Goal: Information Seeking & Learning: Learn about a topic

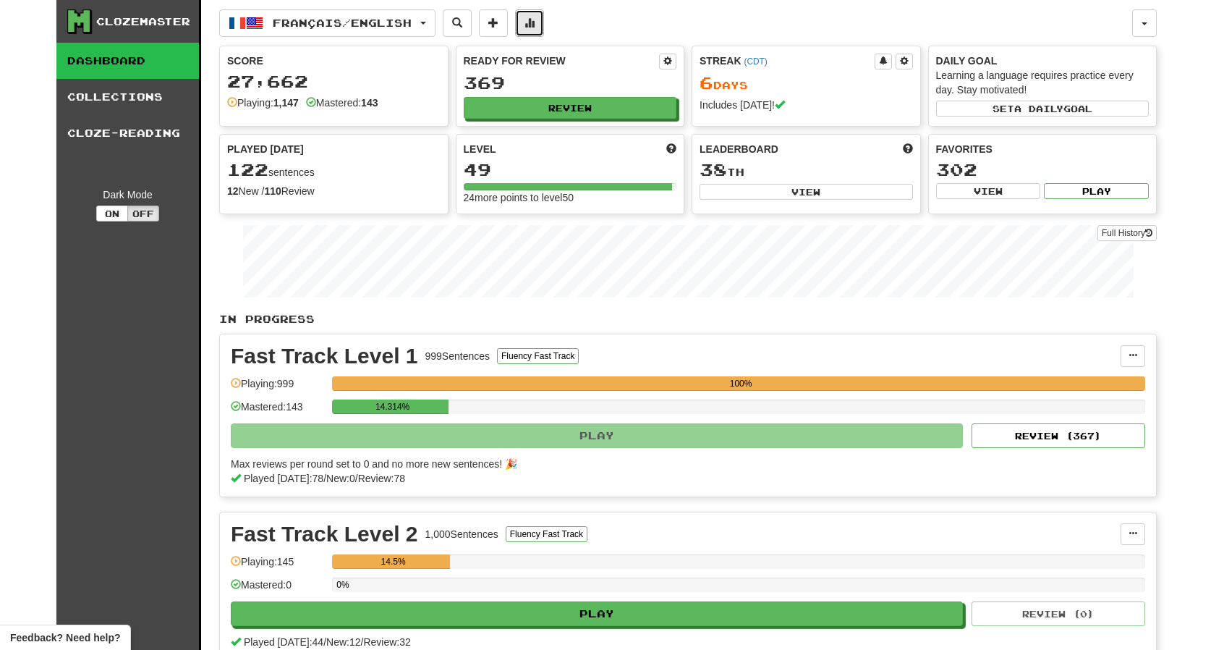
click at [535, 17] on span at bounding box center [530, 22] width 10 height 10
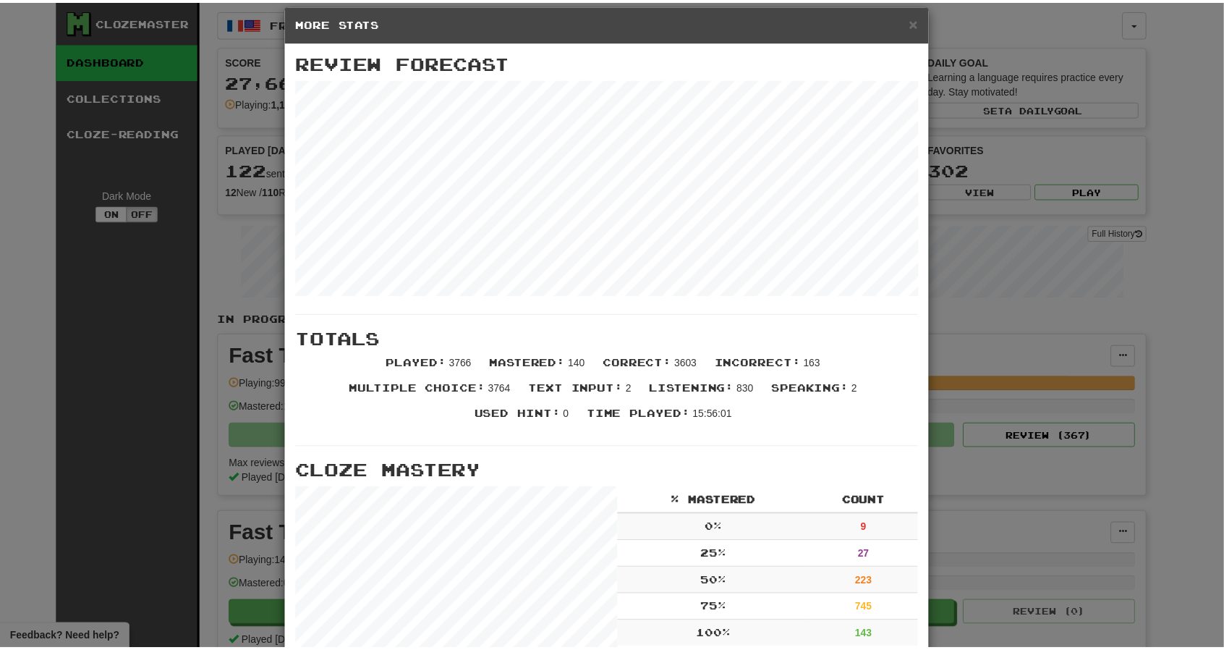
scroll to position [56, 0]
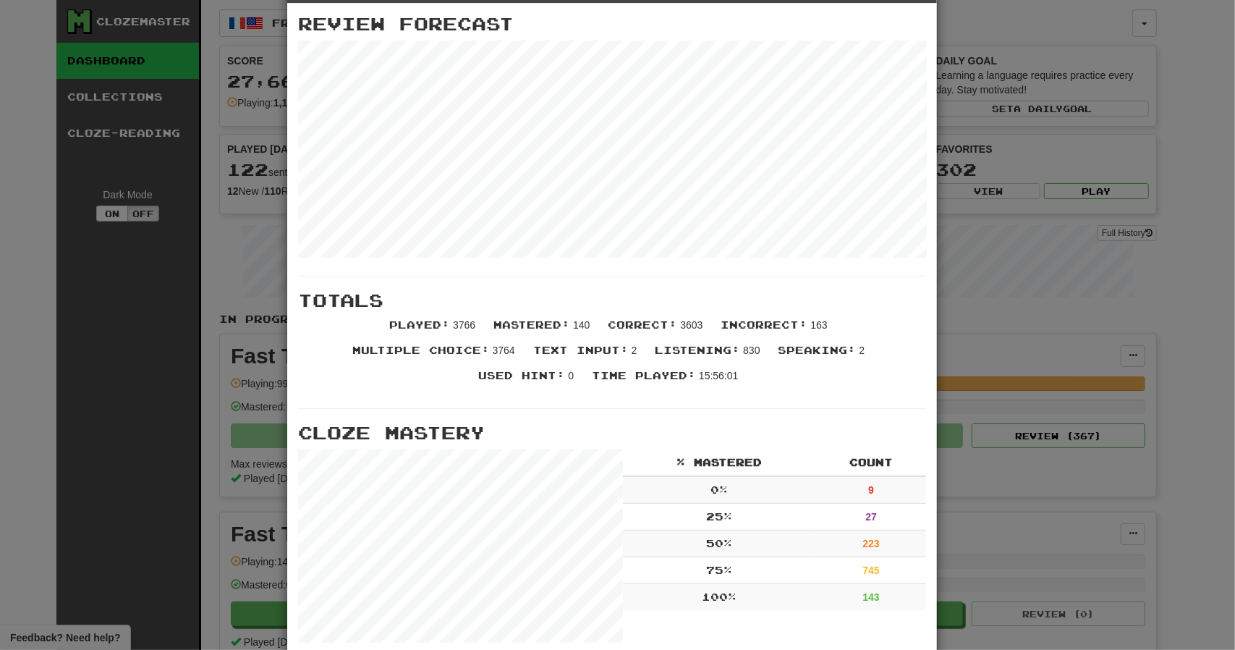
click at [1054, 32] on div "× More Stats Review Forecast Totals Played : 3766 Mastered : 140 Correct : 3603…" at bounding box center [617, 325] width 1235 height 650
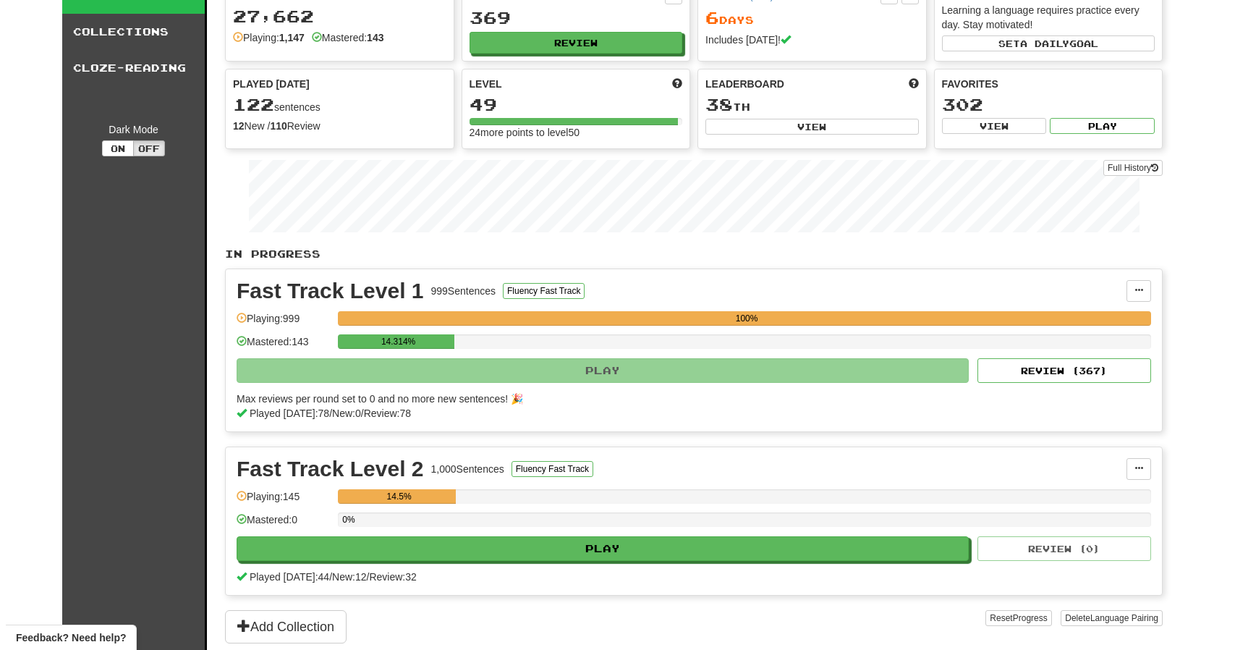
scroll to position [0, 0]
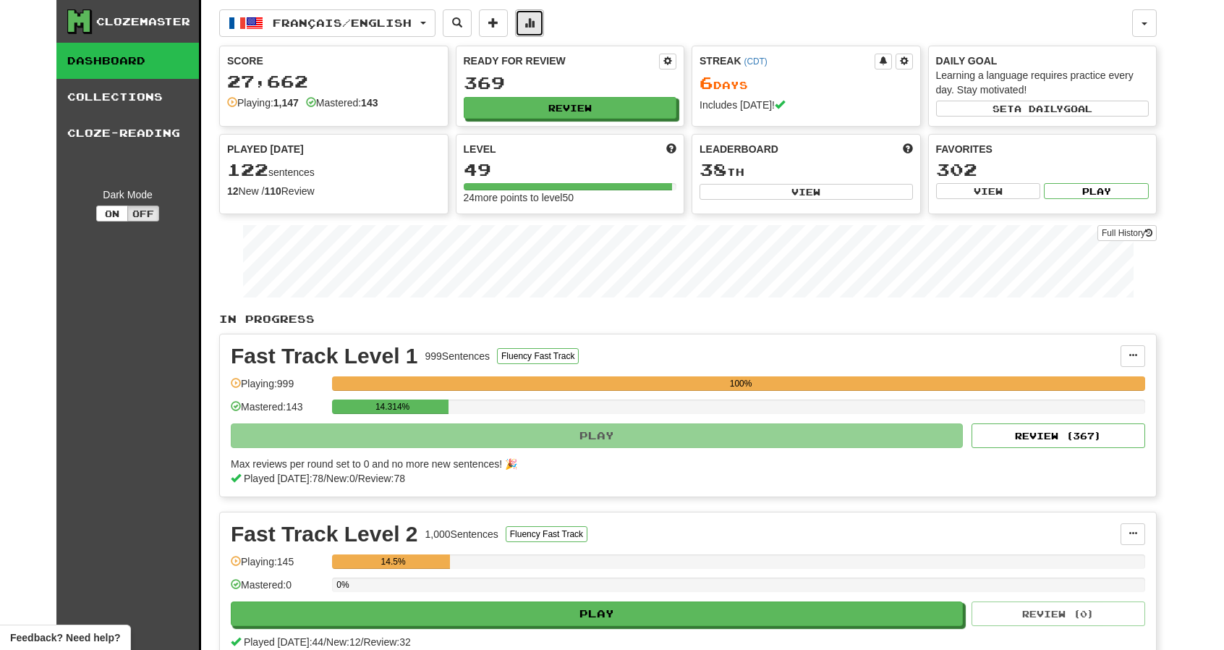
click at [534, 21] on span at bounding box center [530, 22] width 10 height 10
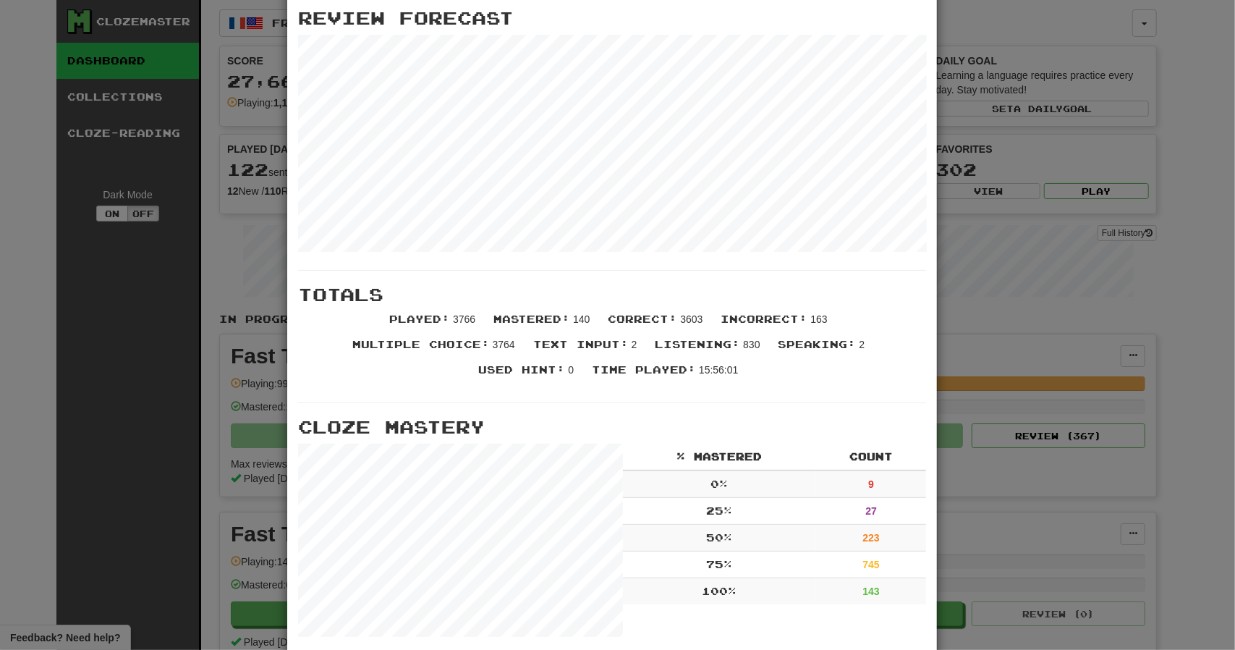
scroll to position [61, 0]
click at [967, 4] on div "× More Stats Review Forecast Totals Played : 3766 Mastered : 140 Correct : 3603…" at bounding box center [617, 325] width 1235 height 650
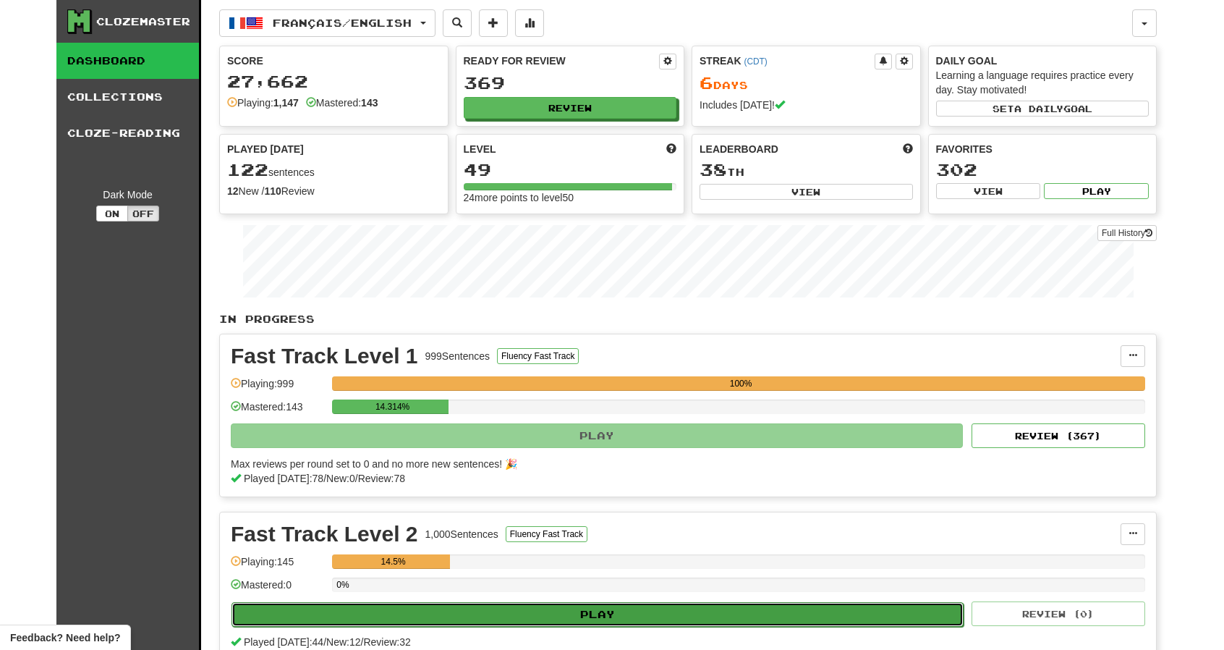
click at [596, 602] on button "Play" at bounding box center [598, 614] width 732 height 25
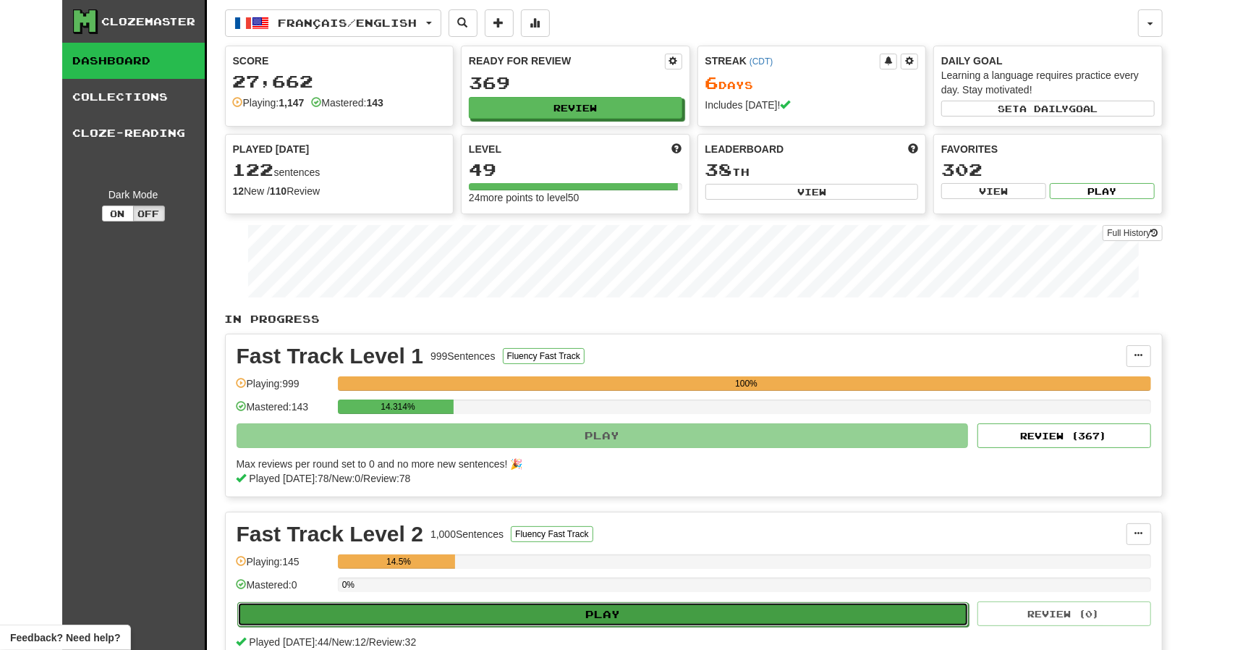
select select "**"
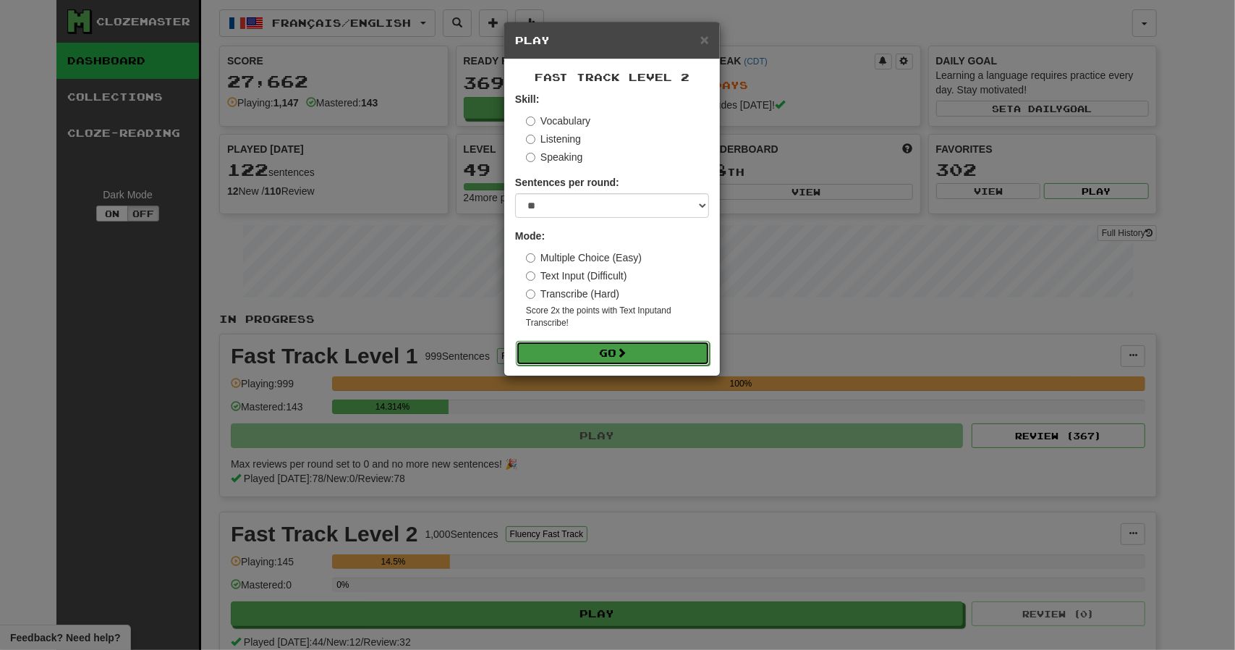
click at [599, 355] on button "Go" at bounding box center [613, 353] width 194 height 25
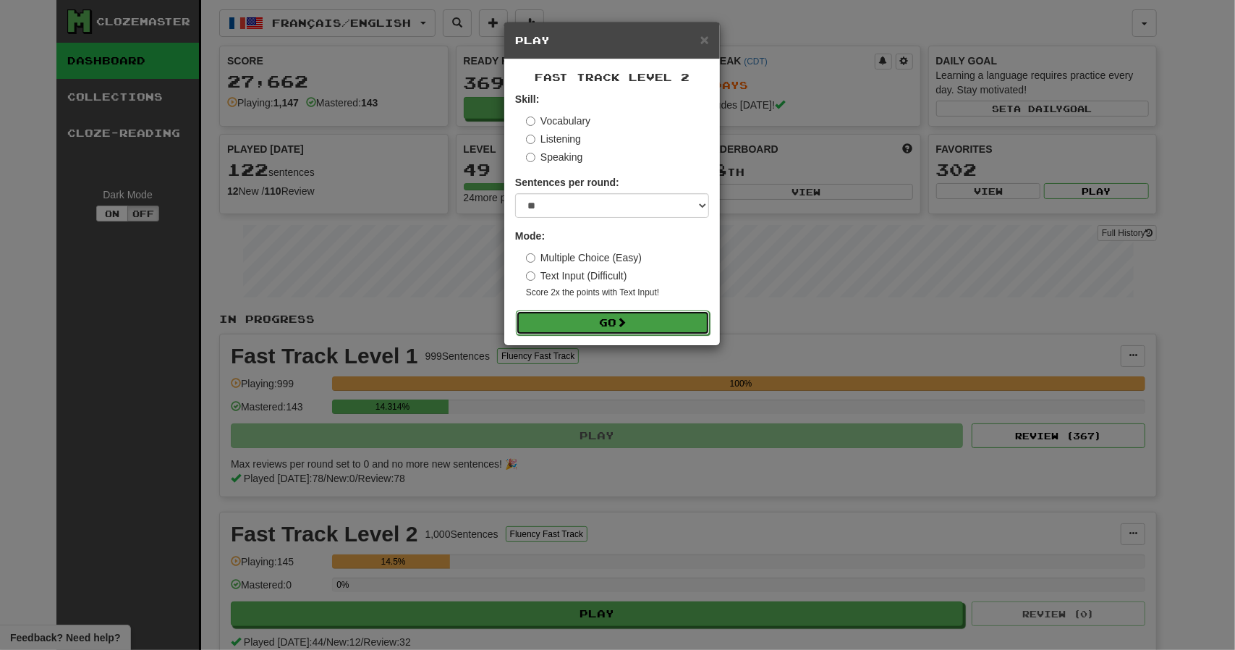
click at [614, 315] on button "Go" at bounding box center [613, 322] width 194 height 25
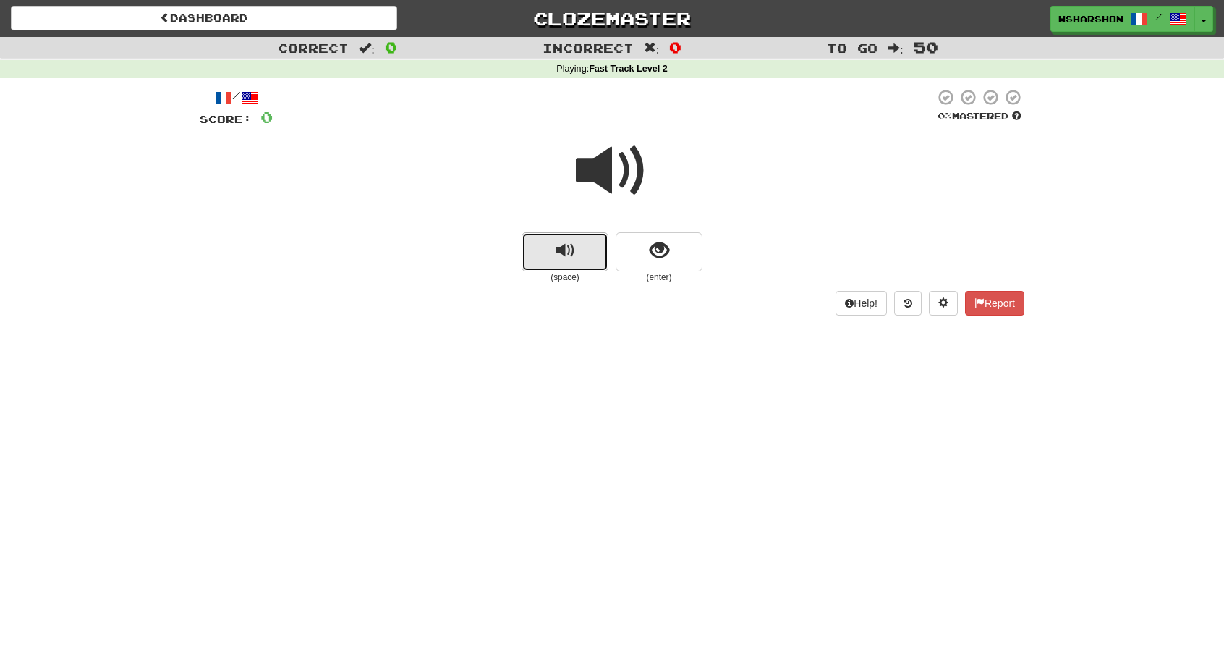
click at [583, 258] on button "replay audio" at bounding box center [565, 251] width 87 height 39
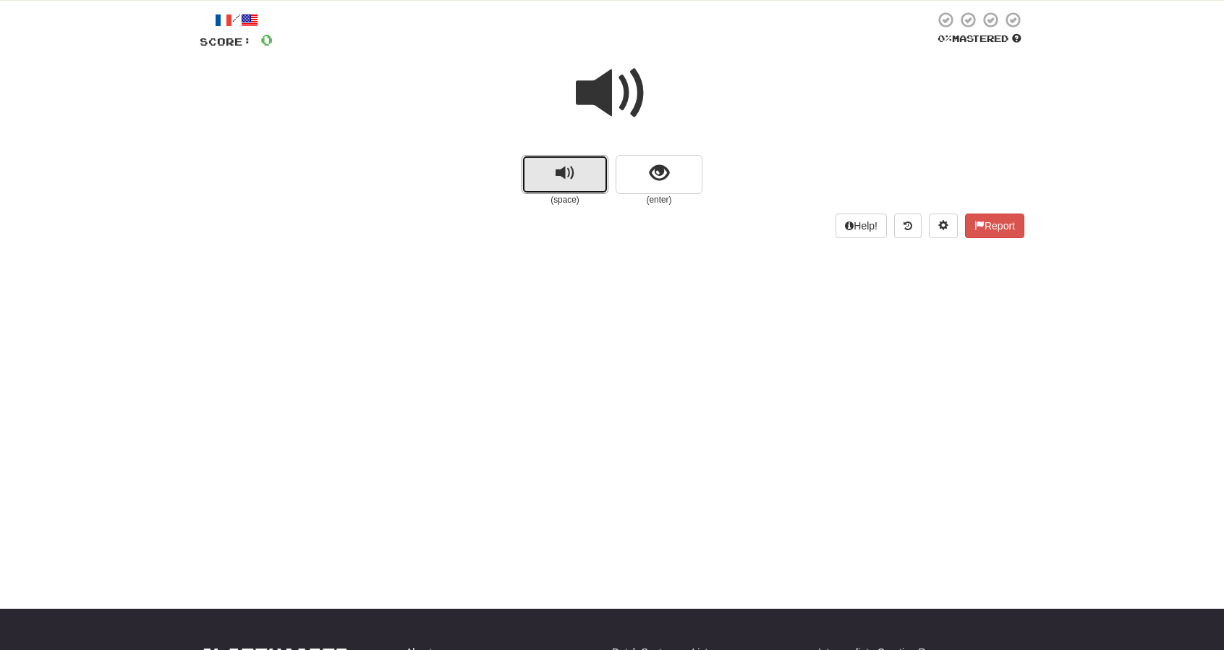
scroll to position [74, 0]
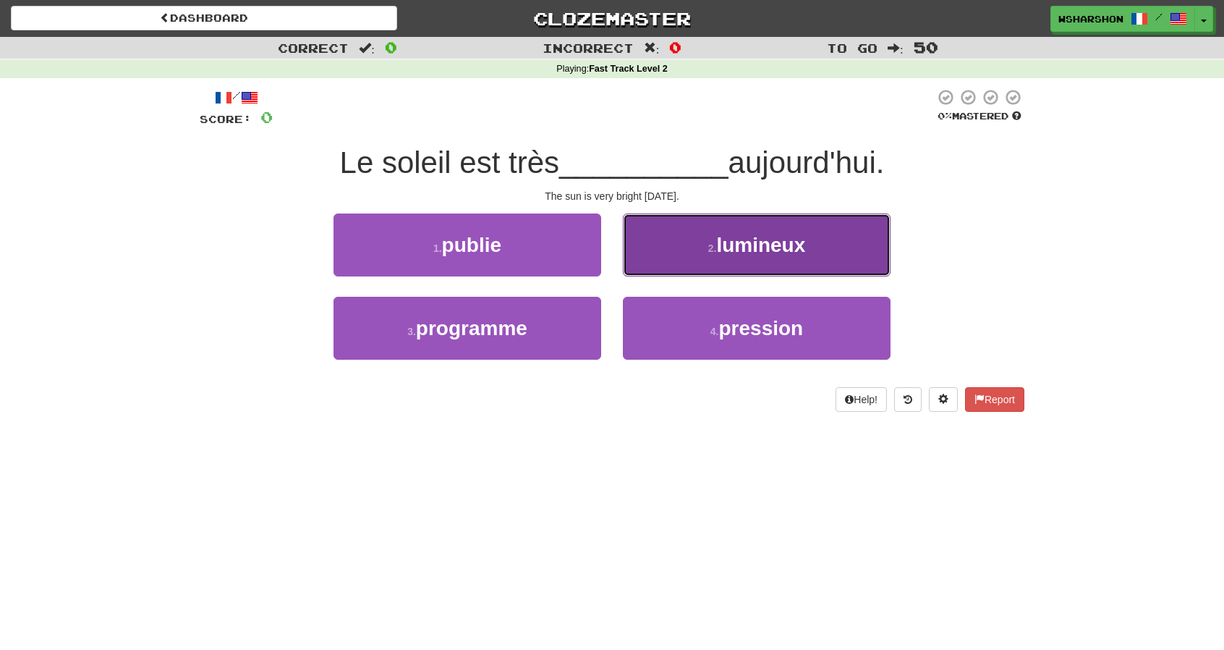
click at [734, 250] on span "lumineux" at bounding box center [760, 245] width 89 height 22
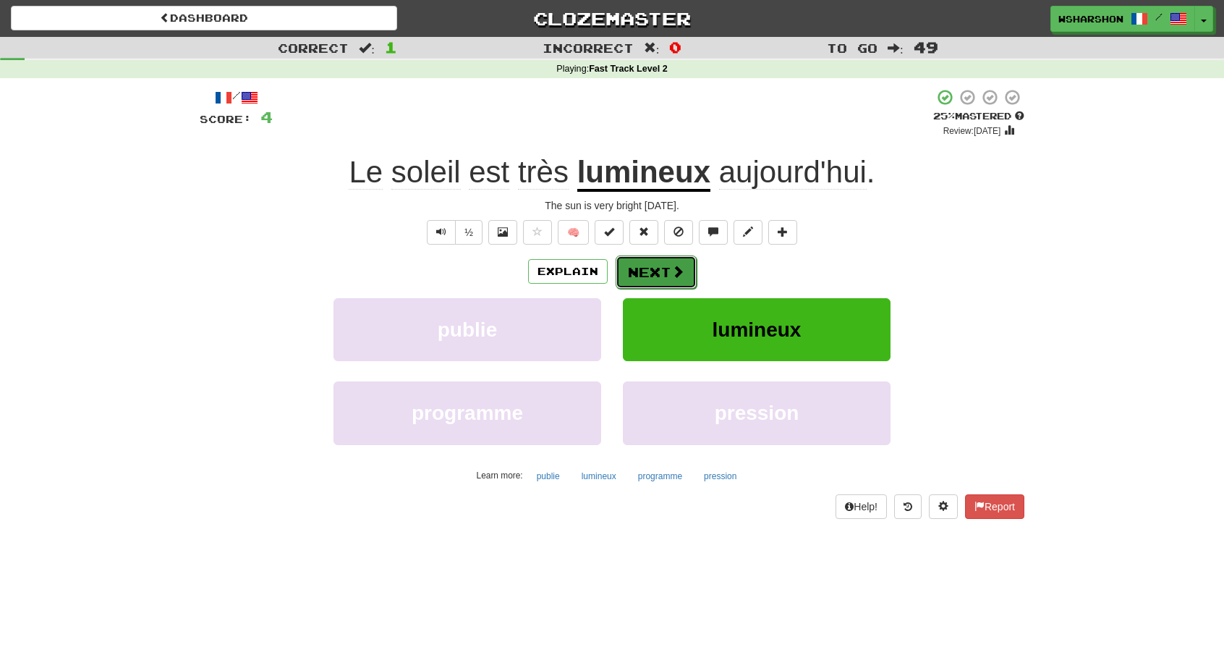
click at [666, 271] on button "Next" at bounding box center [656, 271] width 81 height 33
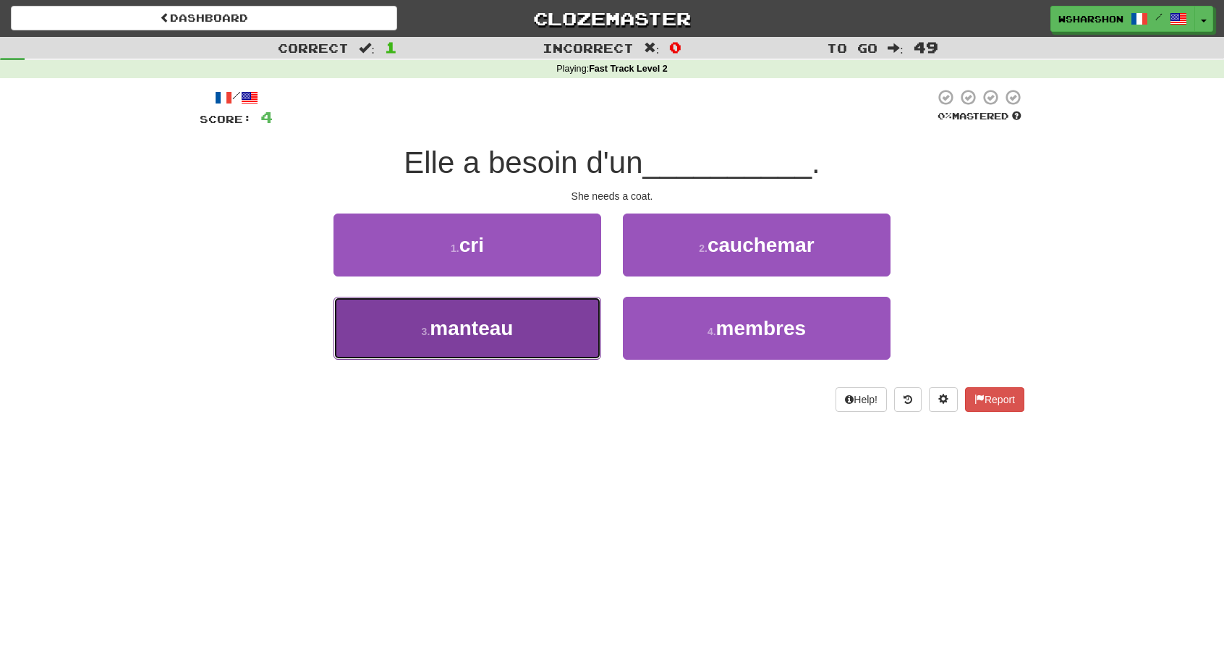
click at [543, 329] on button "3 . manteau" at bounding box center [468, 328] width 268 height 63
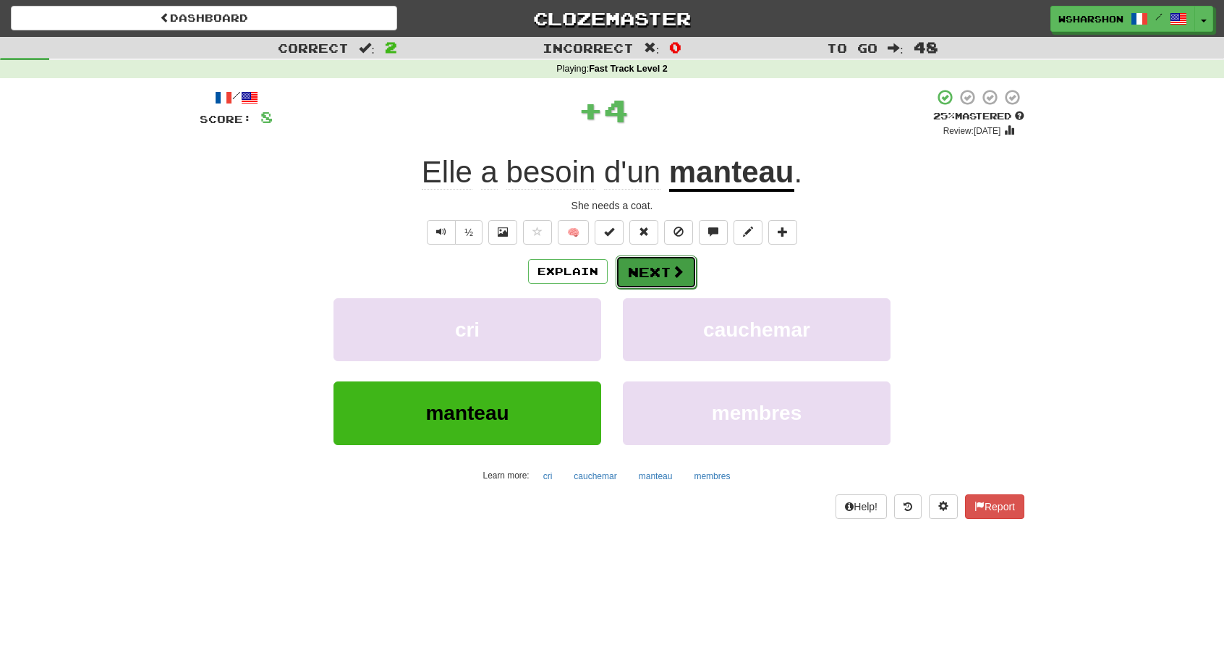
click at [672, 270] on span at bounding box center [678, 271] width 13 height 13
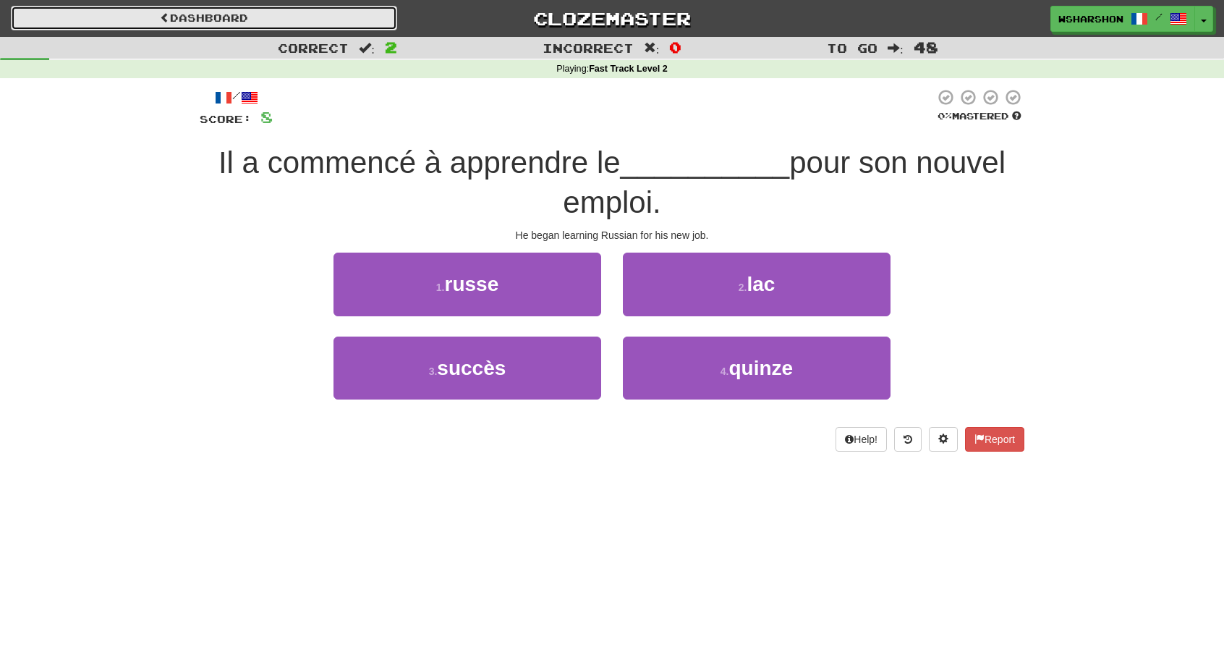
click at [311, 21] on link "Dashboard" at bounding box center [204, 18] width 386 height 25
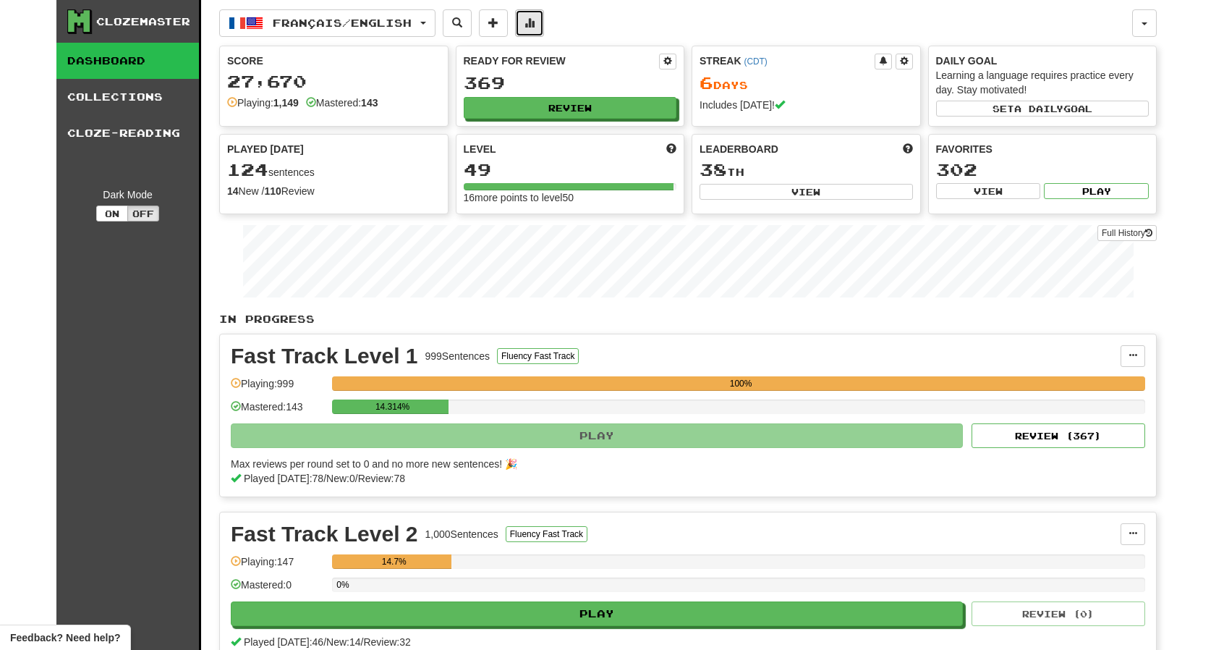
click at [532, 24] on button at bounding box center [529, 22] width 29 height 27
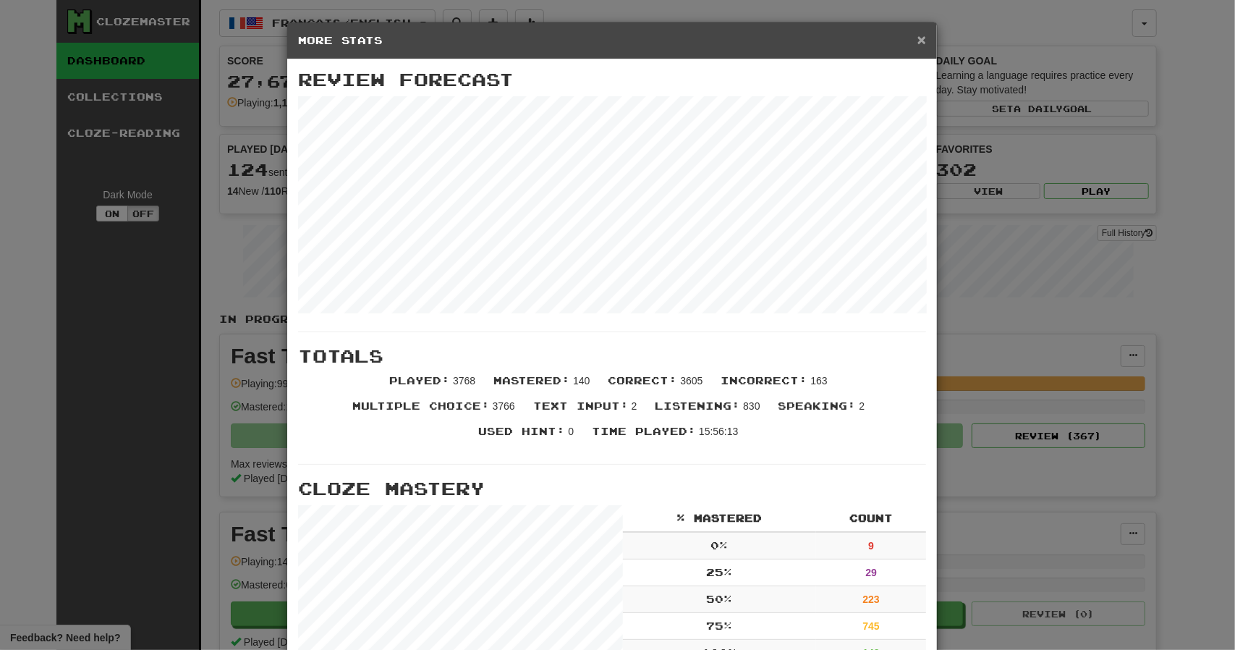
click at [918, 38] on span "×" at bounding box center [922, 39] width 9 height 17
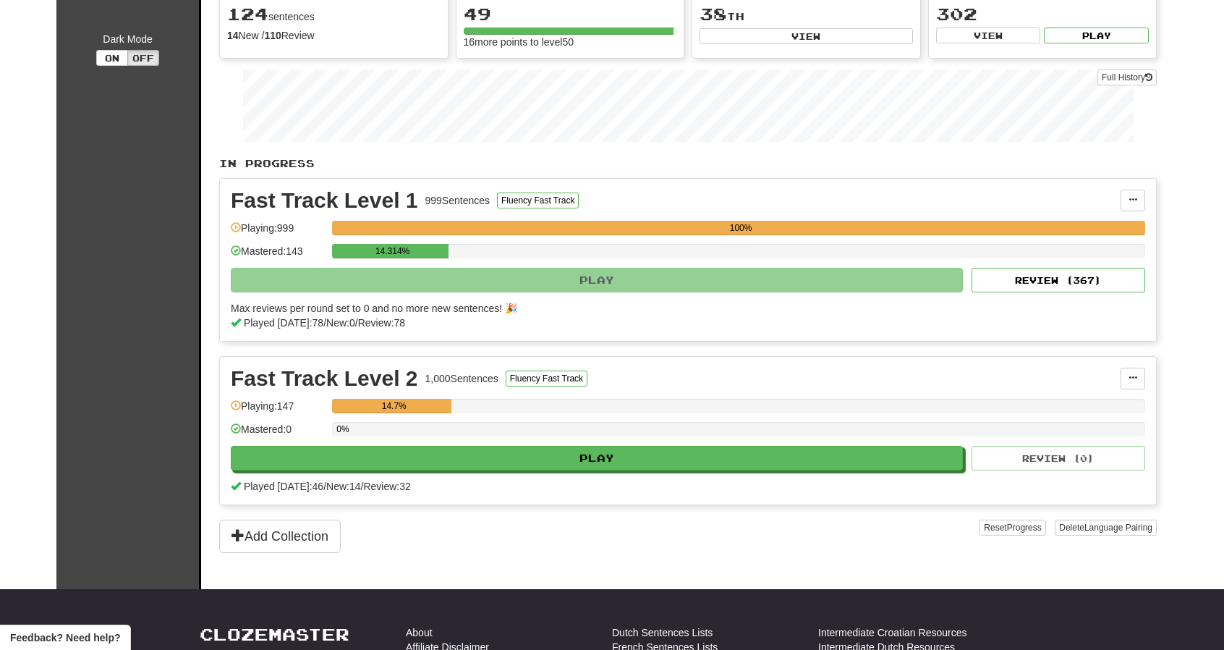
scroll to position [160, 0]
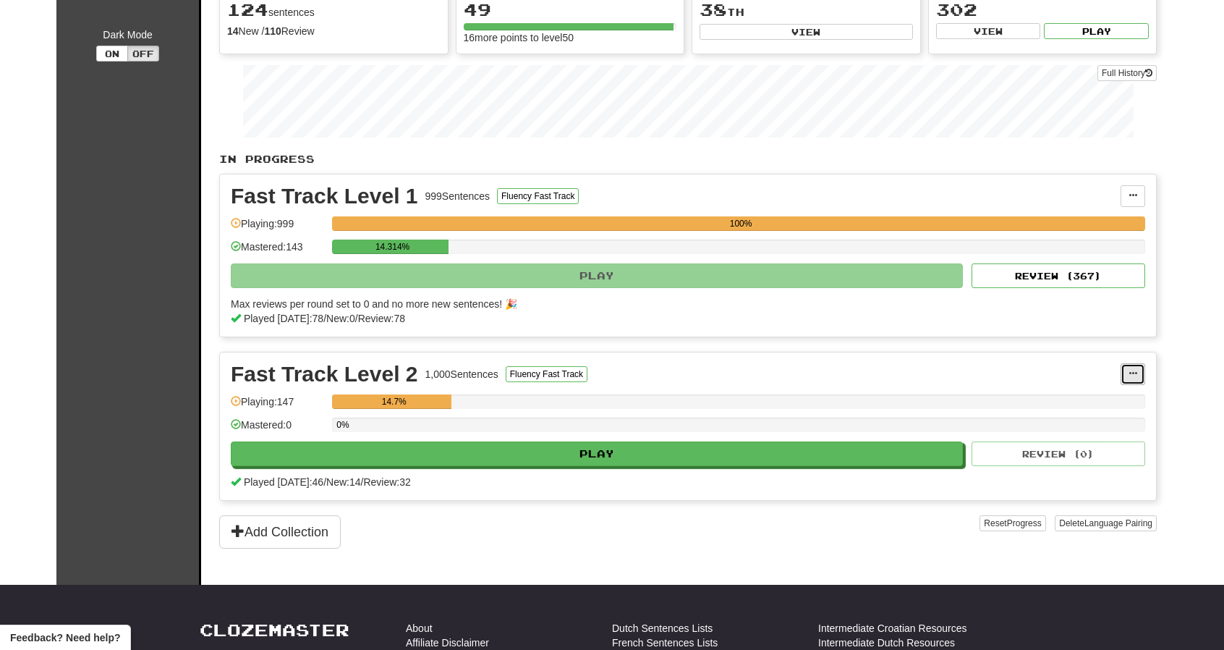
click at [1139, 367] on button at bounding box center [1133, 374] width 25 height 22
click at [1080, 429] on span "Unpin from Dashboard" at bounding box center [1079, 433] width 102 height 12
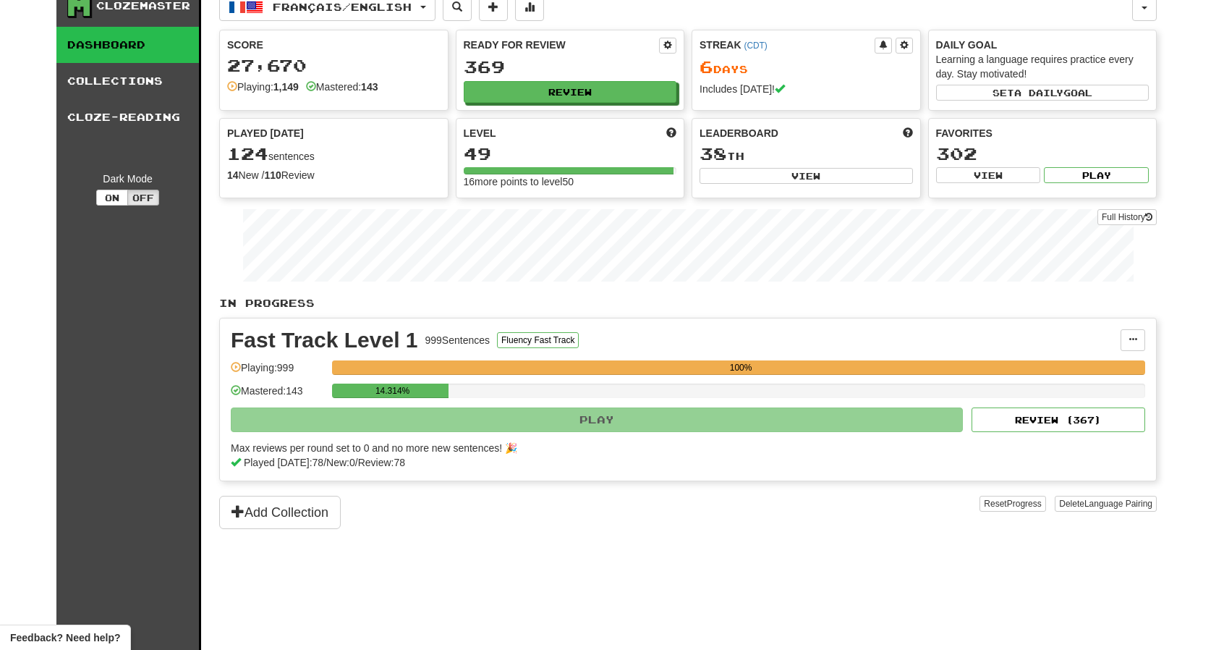
scroll to position [0, 0]
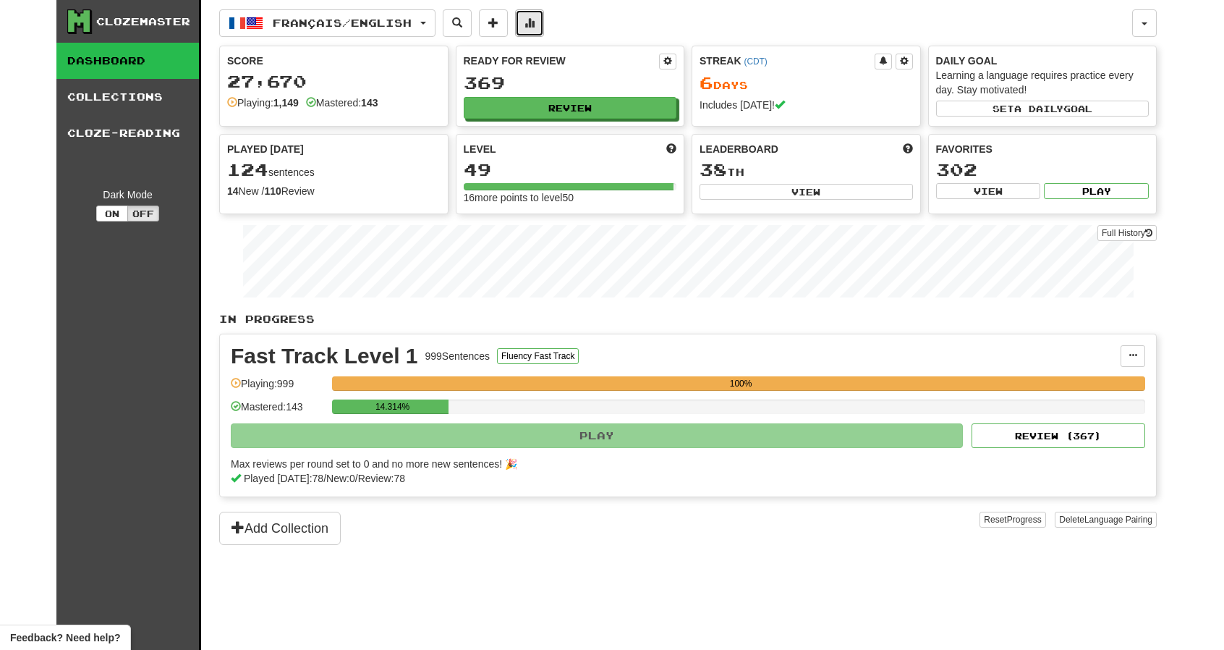
click at [535, 21] on span at bounding box center [530, 22] width 10 height 10
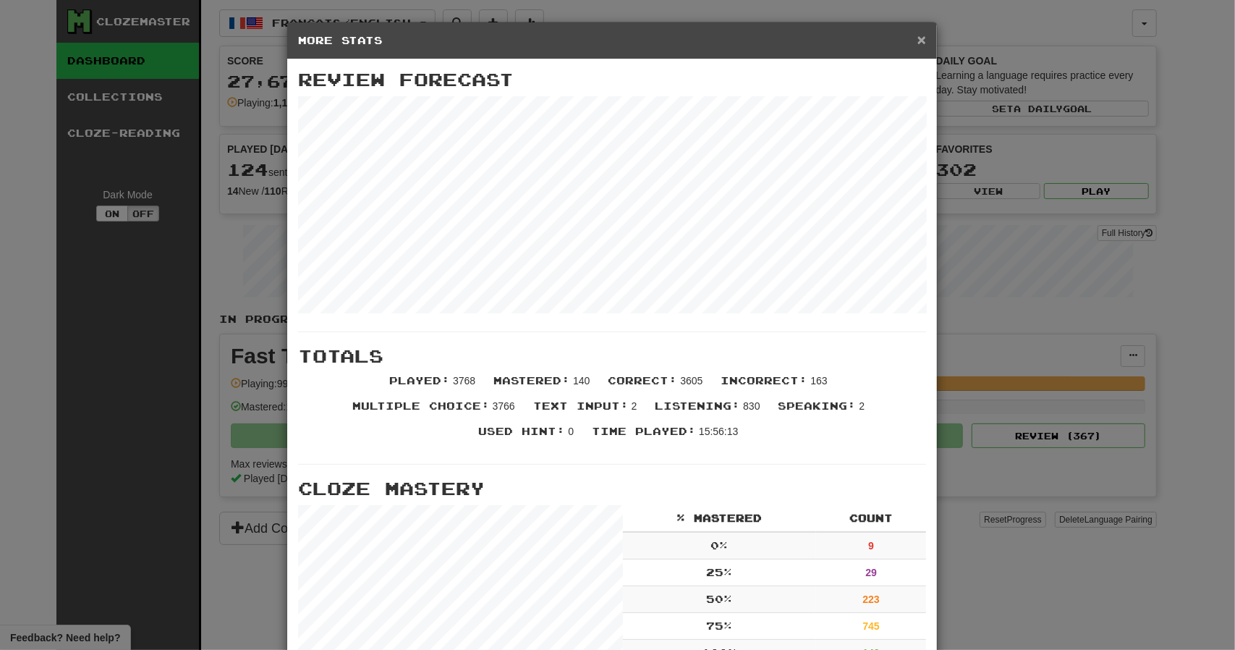
click at [918, 43] on span "×" at bounding box center [922, 39] width 9 height 17
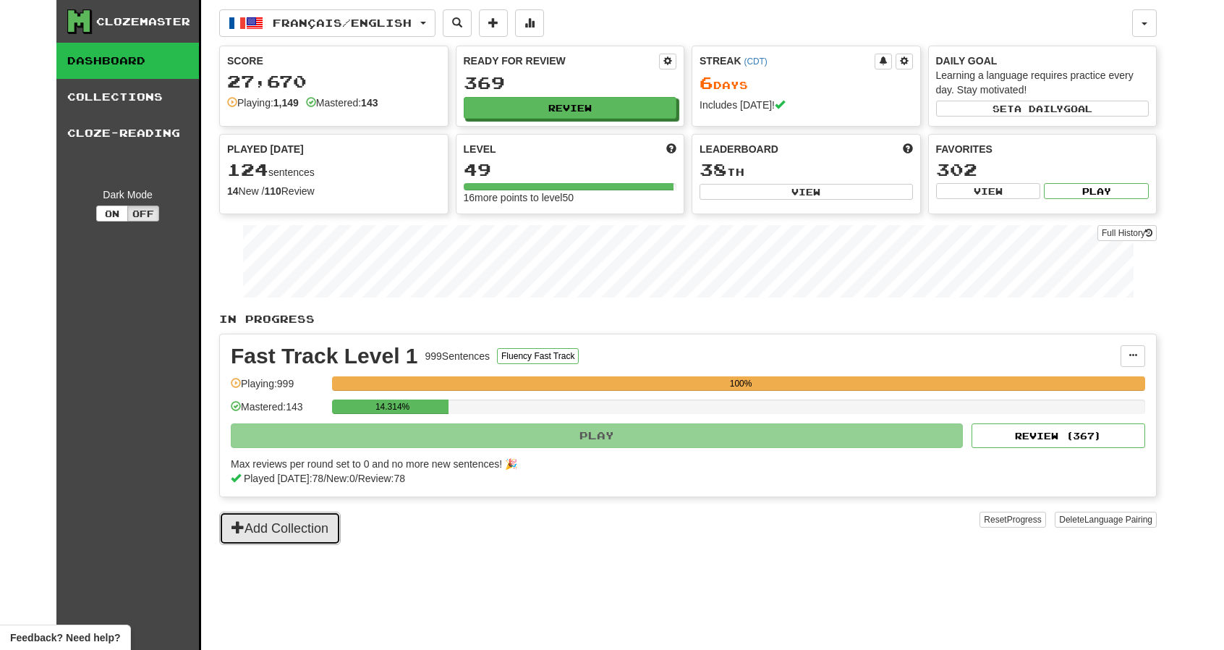
click at [322, 533] on button "Add Collection" at bounding box center [280, 528] width 122 height 33
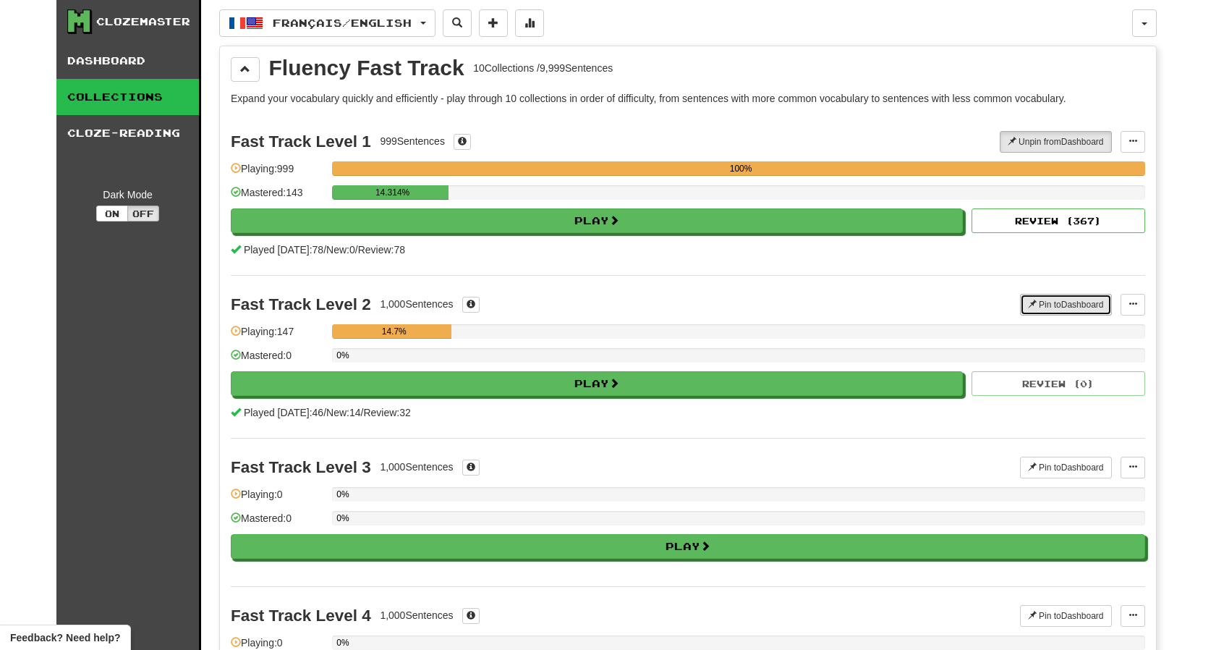
click at [1068, 305] on button "Pin to Dashboard" at bounding box center [1066, 305] width 92 height 22
click at [535, 26] on span at bounding box center [530, 22] width 10 height 10
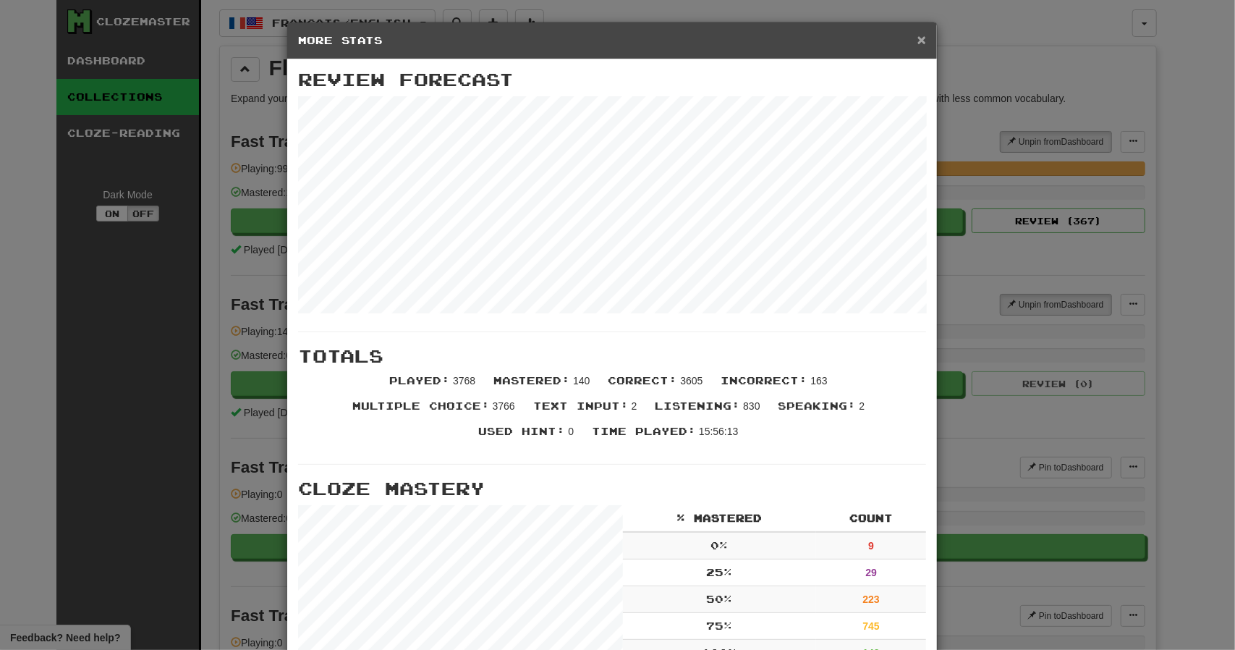
click at [918, 42] on span "×" at bounding box center [922, 39] width 9 height 17
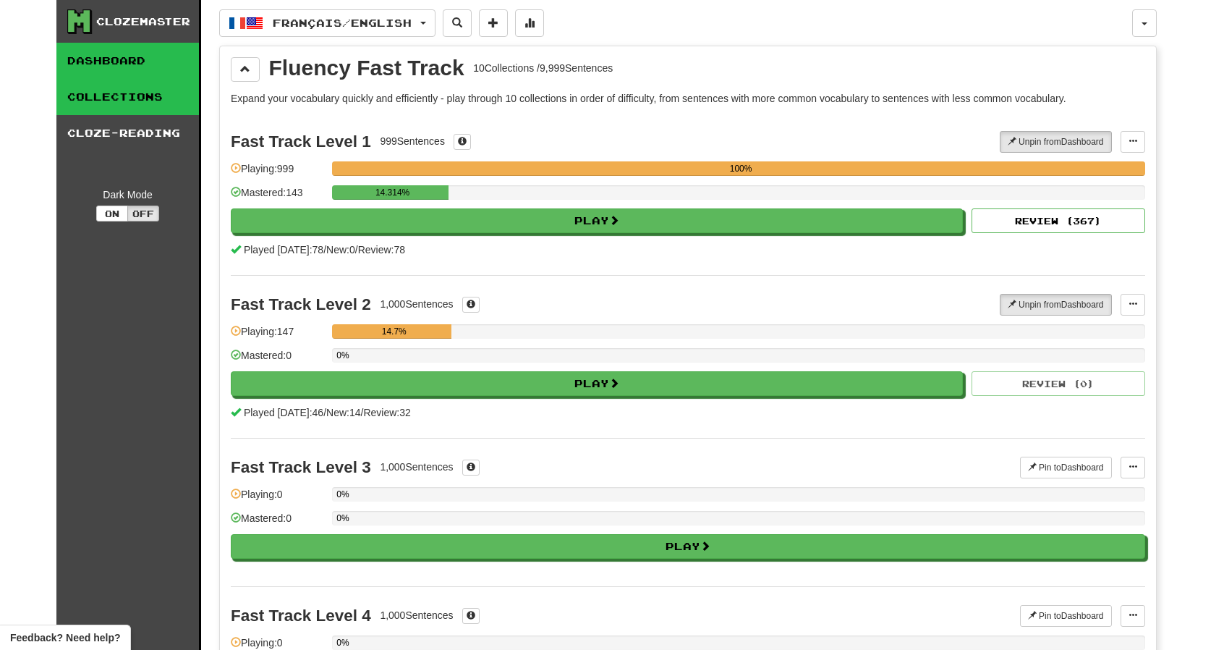
click at [123, 63] on link "Dashboard" at bounding box center [127, 61] width 143 height 36
